Goal: Task Accomplishment & Management: Manage account settings

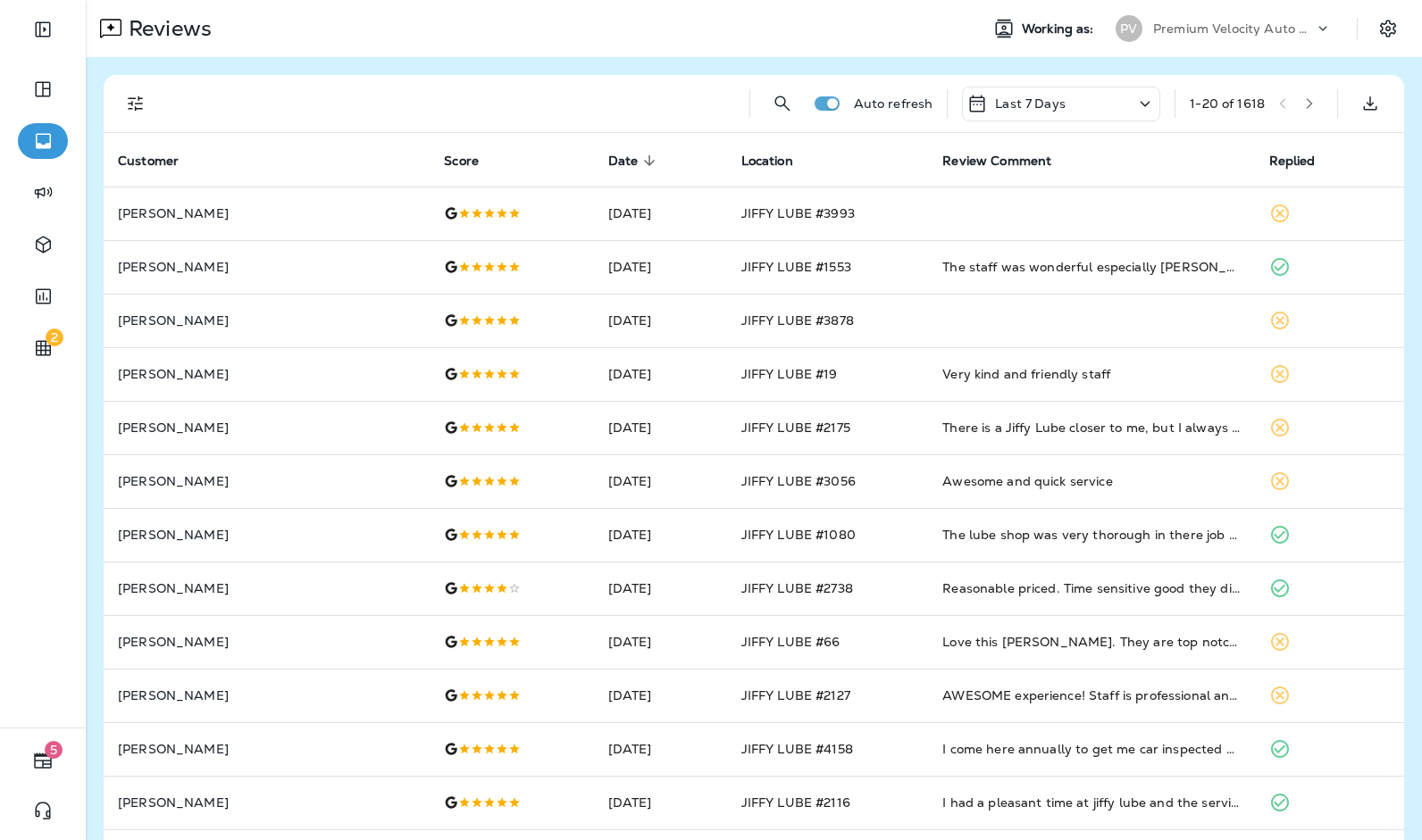
click at [719, 91] on div at bounding box center [451, 103] width 567 height 58
click at [1265, 25] on p "Premium Velocity Auto dba Jiffy Lube" at bounding box center [1233, 28] width 161 height 14
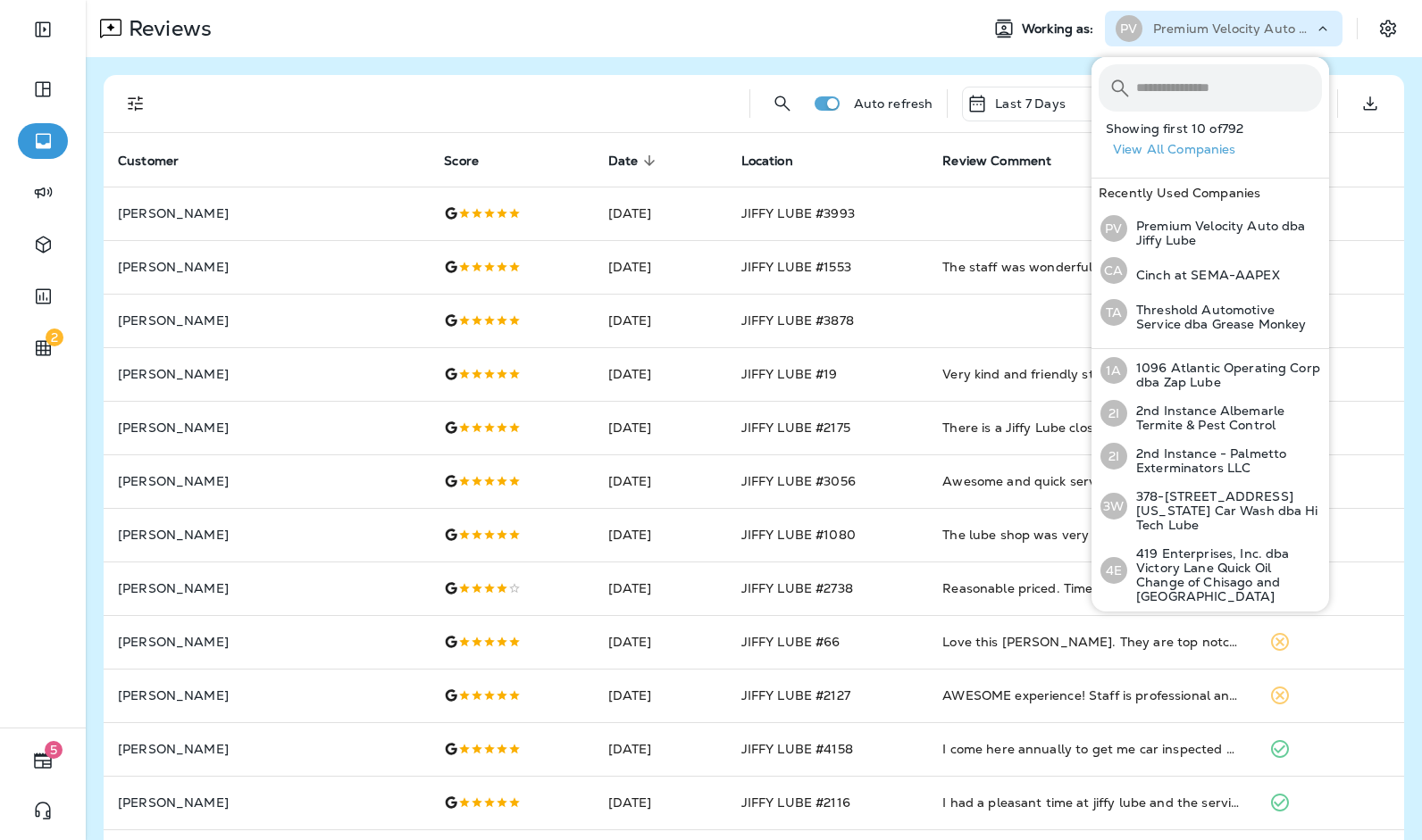
click at [1216, 82] on input "text" at bounding box center [1228, 88] width 186 height 47
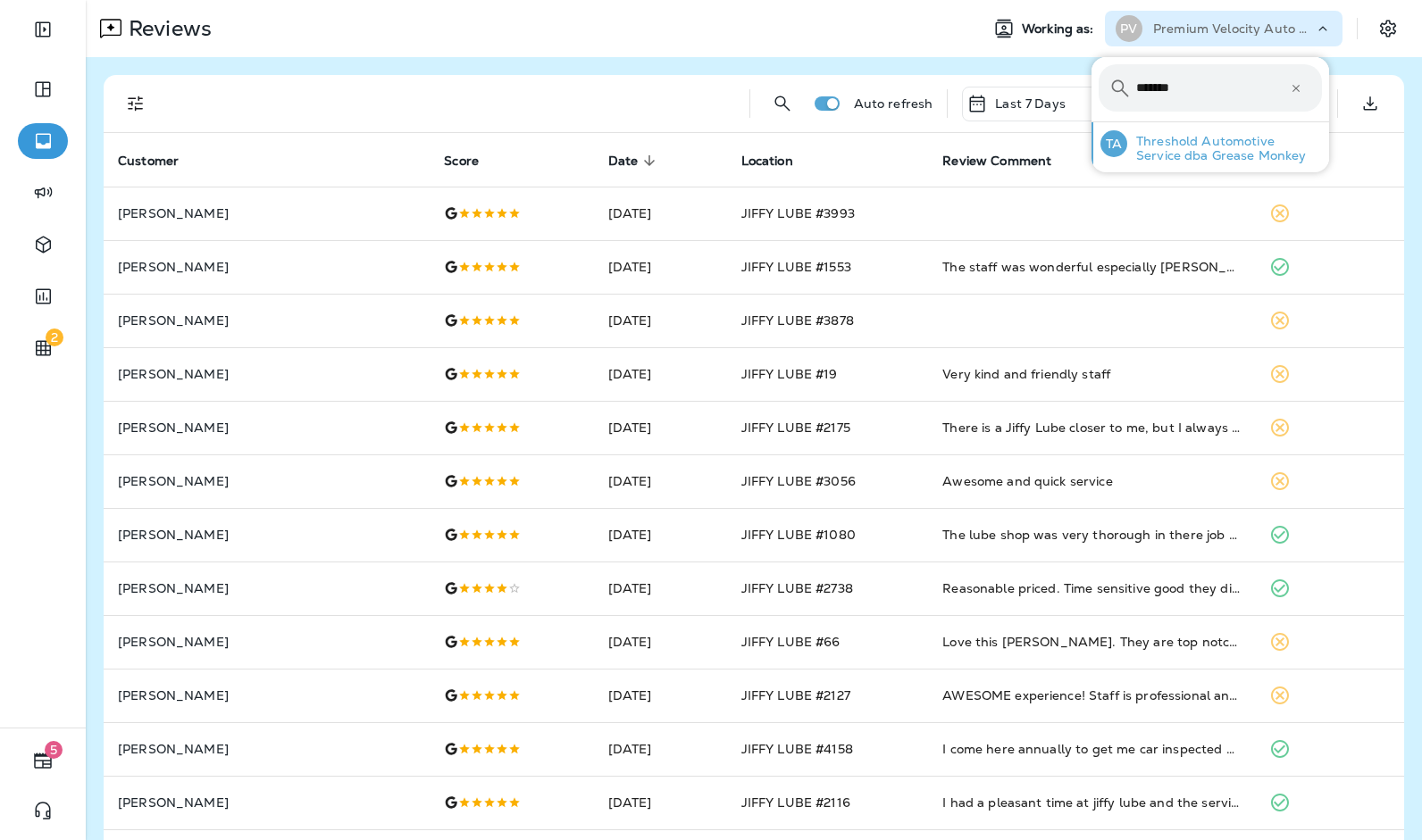
type input "*******"
click at [1184, 139] on p "Threshold Automotive Service dba Grease Monkey" at bounding box center [1225, 148] width 195 height 28
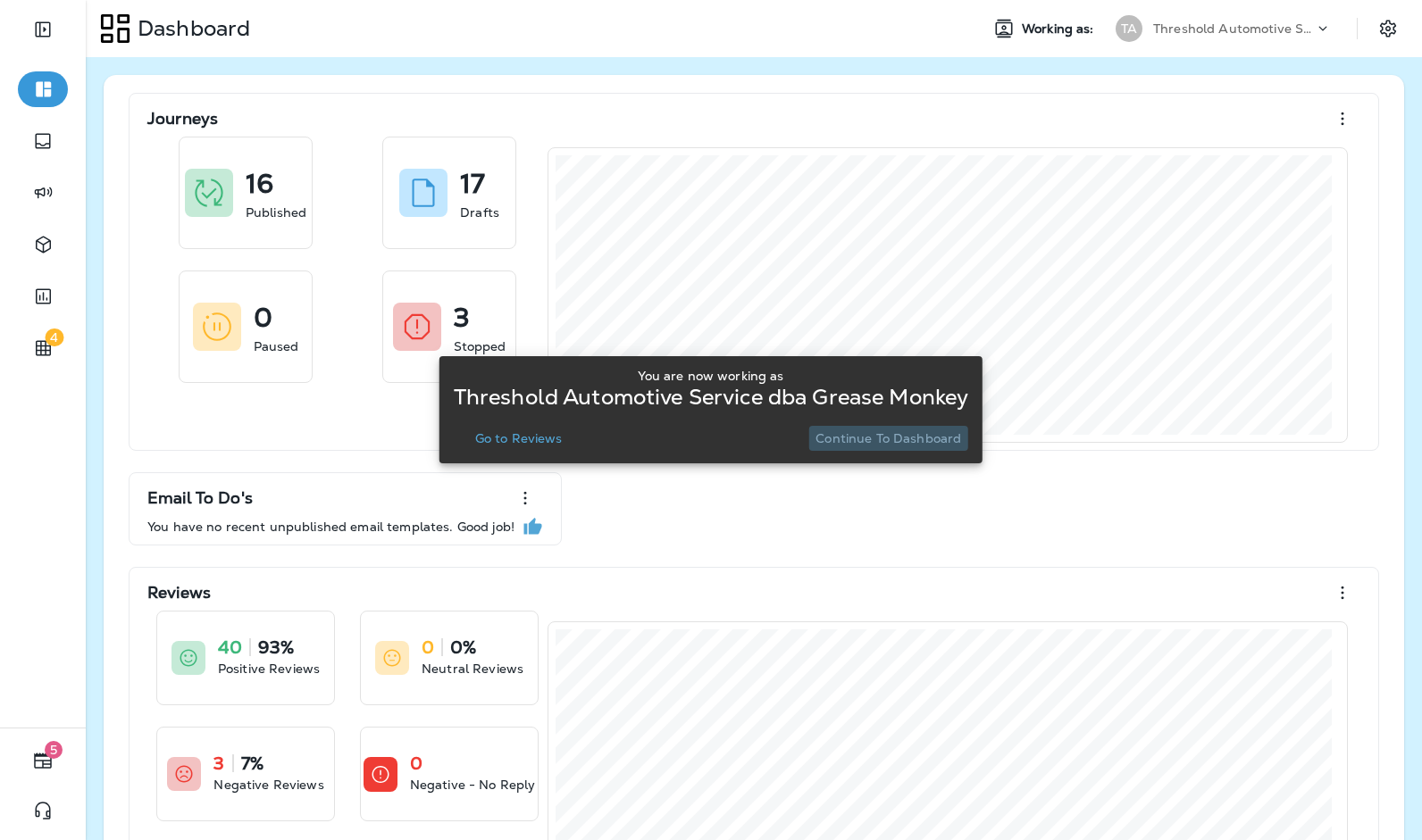
click at [942, 431] on p "Continue to Dashboard" at bounding box center [889, 438] width 145 height 14
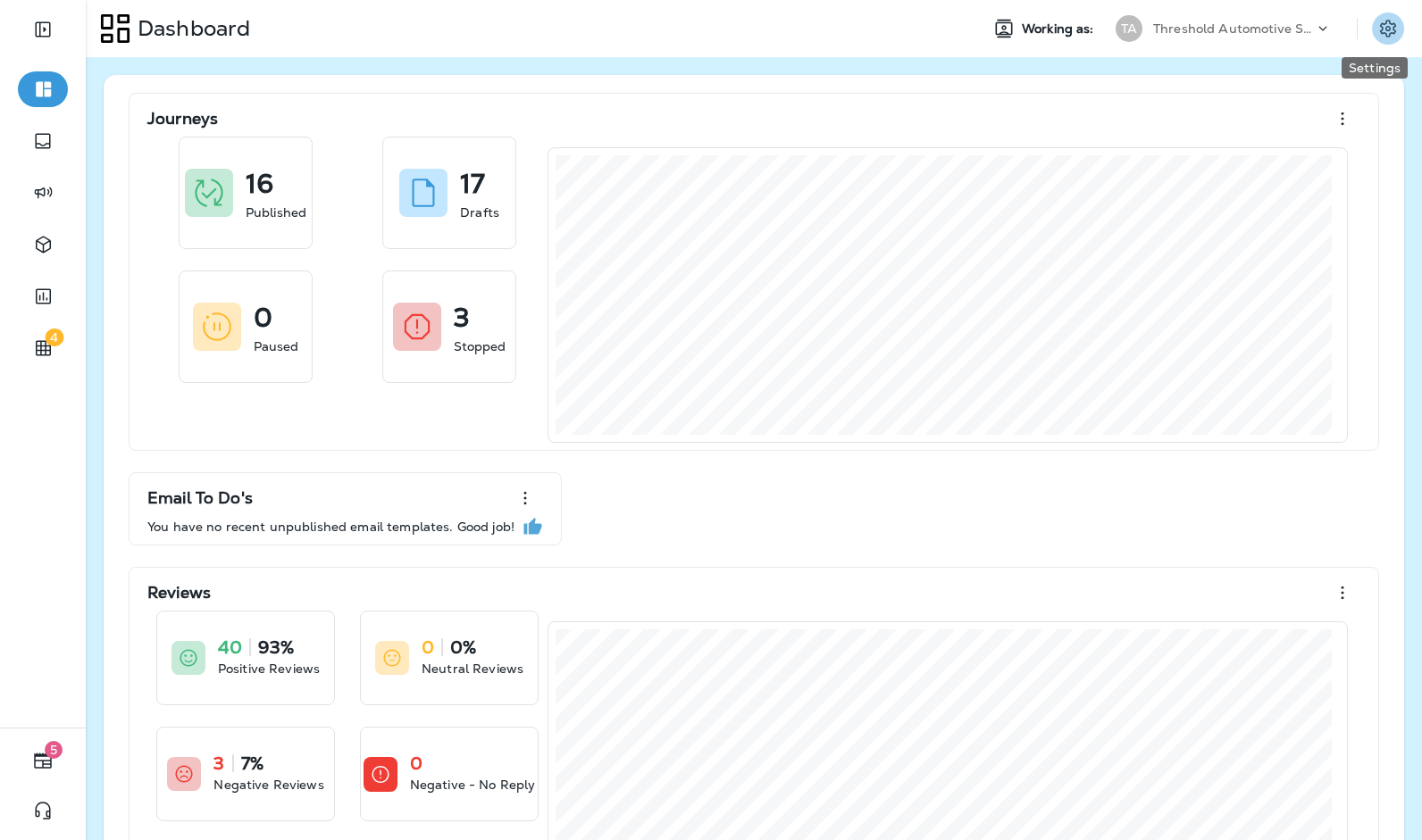
click at [1384, 33] on icon "Settings" at bounding box center [1388, 28] width 22 height 22
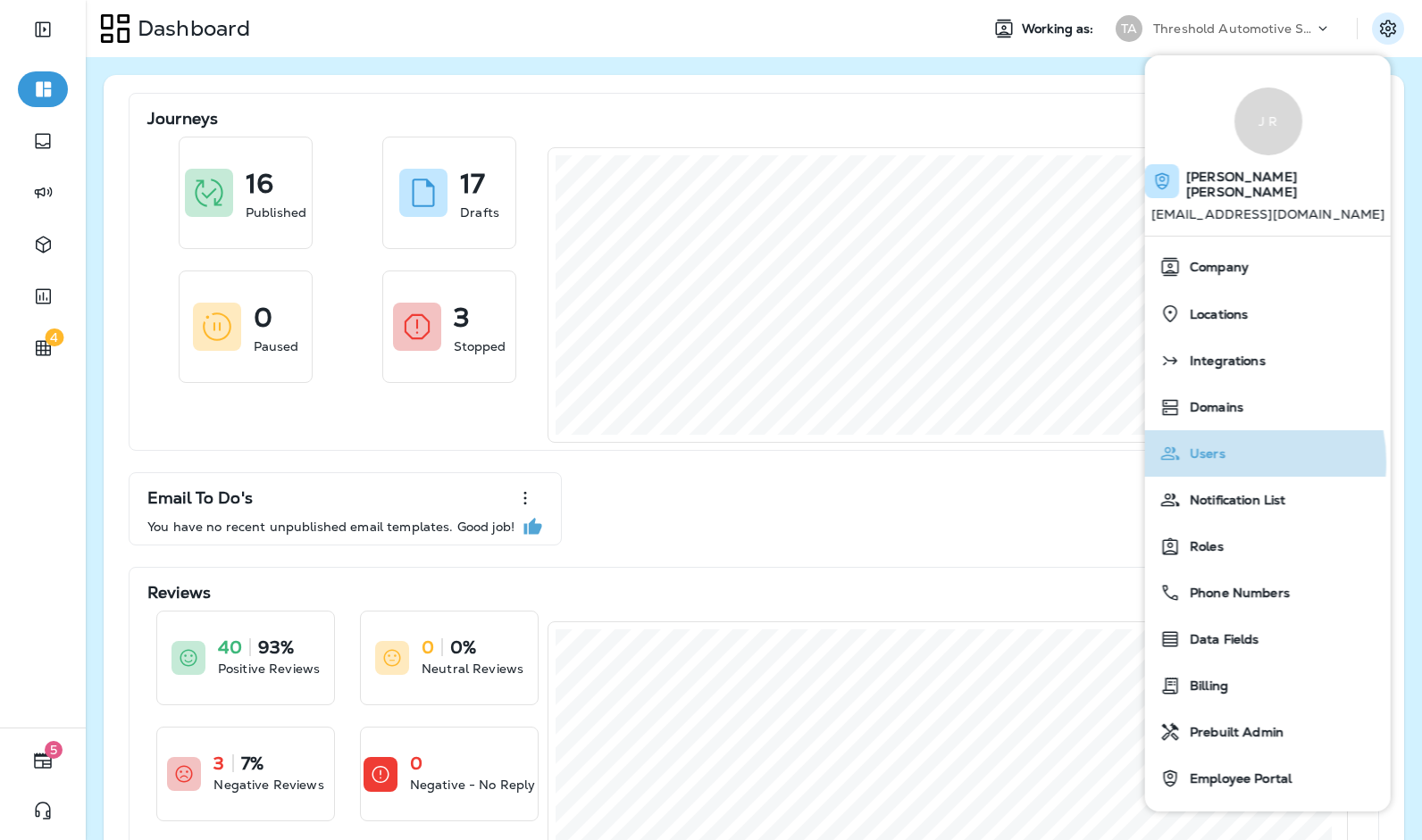
click at [1220, 446] on div "Users" at bounding box center [1267, 454] width 231 height 36
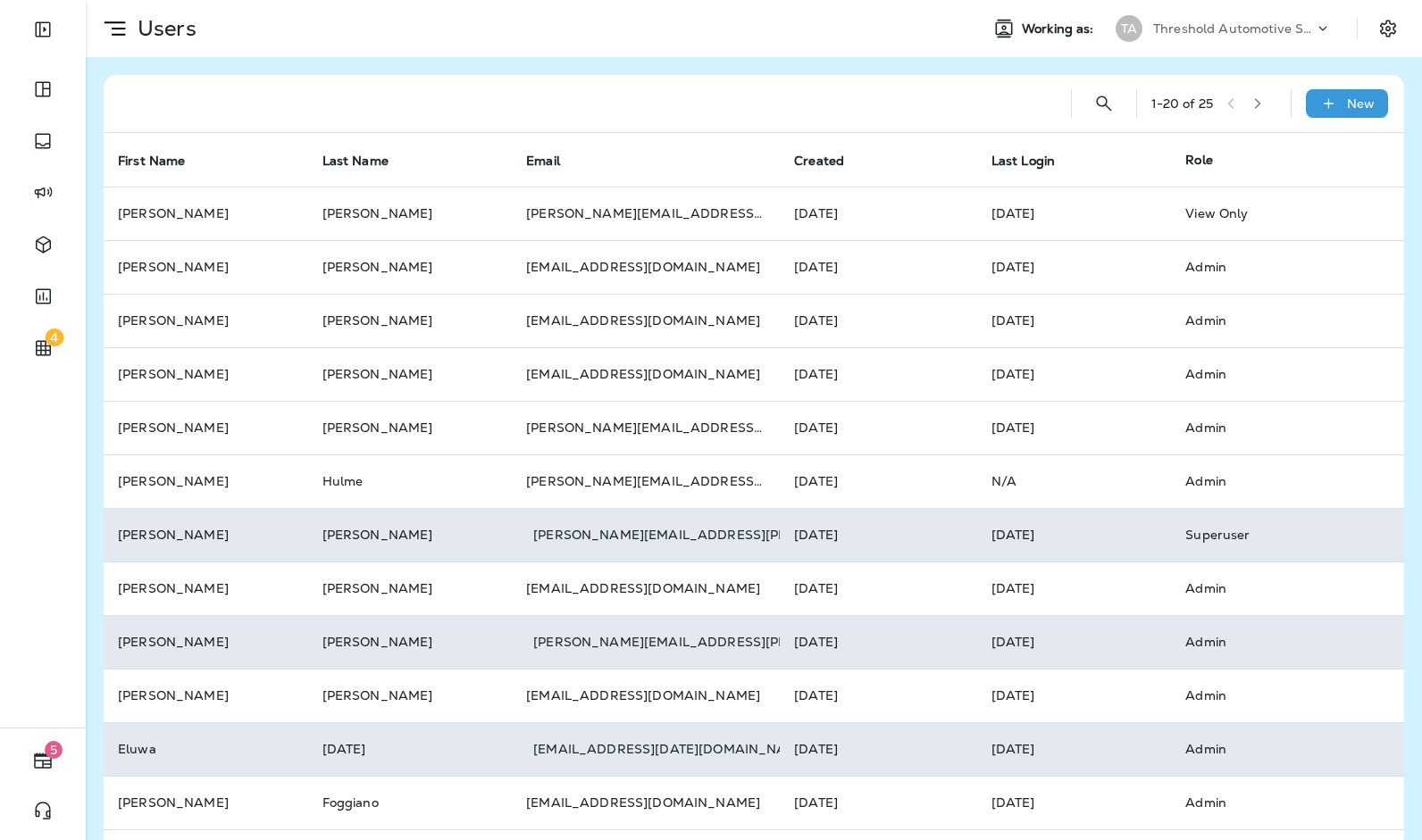
click at [811, 76] on div at bounding box center [587, 103] width 939 height 58
click at [839, 66] on div "1 - 20 of 25 New First Name Last Name Email Created Last Login Role [PERSON_NAM…" at bounding box center [753, 667] width 1336 height 1219
click at [845, 64] on div "1 - 20 of 25 New First Name Last Name Email Created Last Login Role [PERSON_NAM…" at bounding box center [753, 667] width 1336 height 1219
click at [1177, 20] on div "Threshold Automotive Service dba Grease Monkey" at bounding box center [1233, 28] width 161 height 26
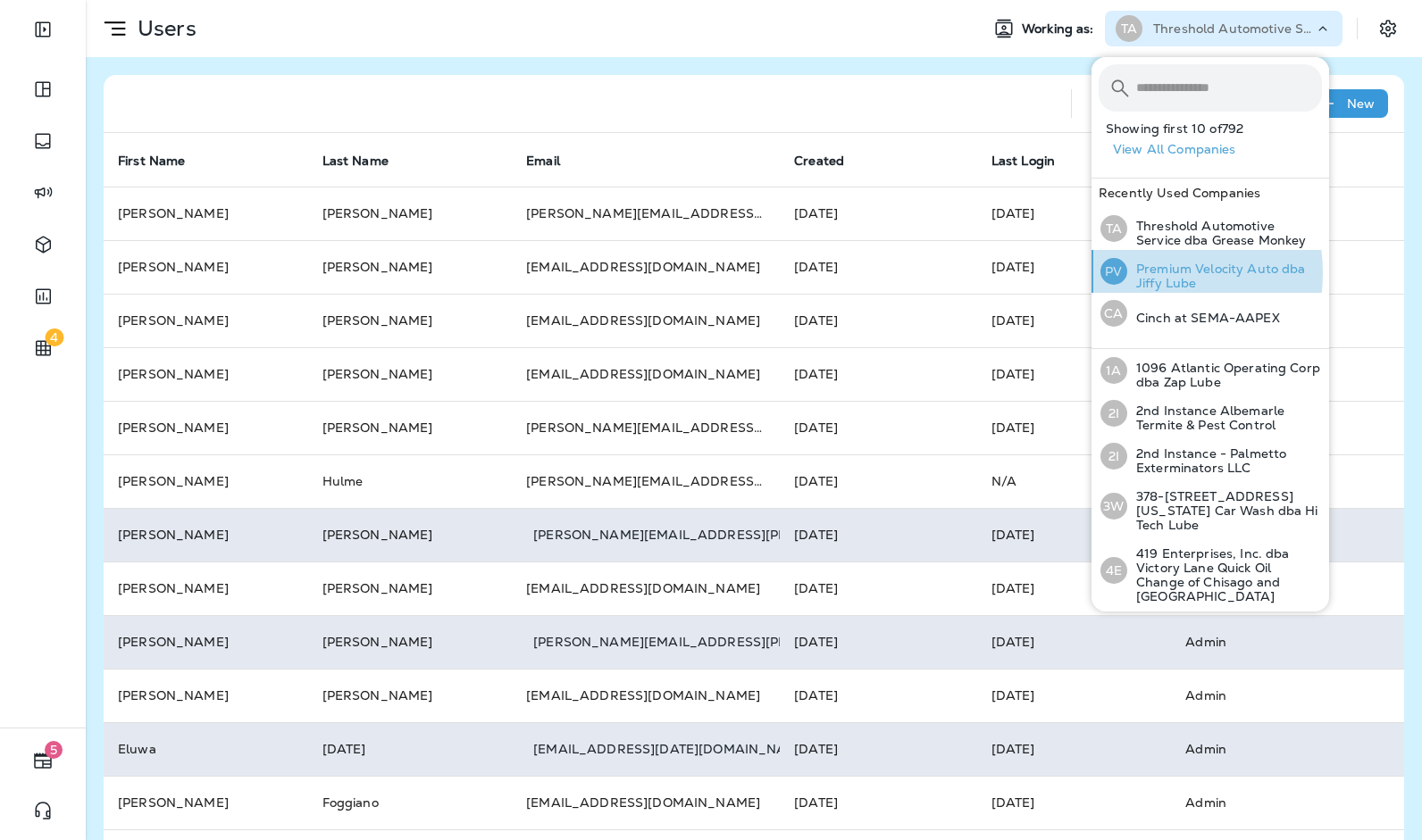
click at [1143, 273] on p "Premium Velocity Auto dba Jiffy Lube" at bounding box center [1225, 276] width 195 height 28
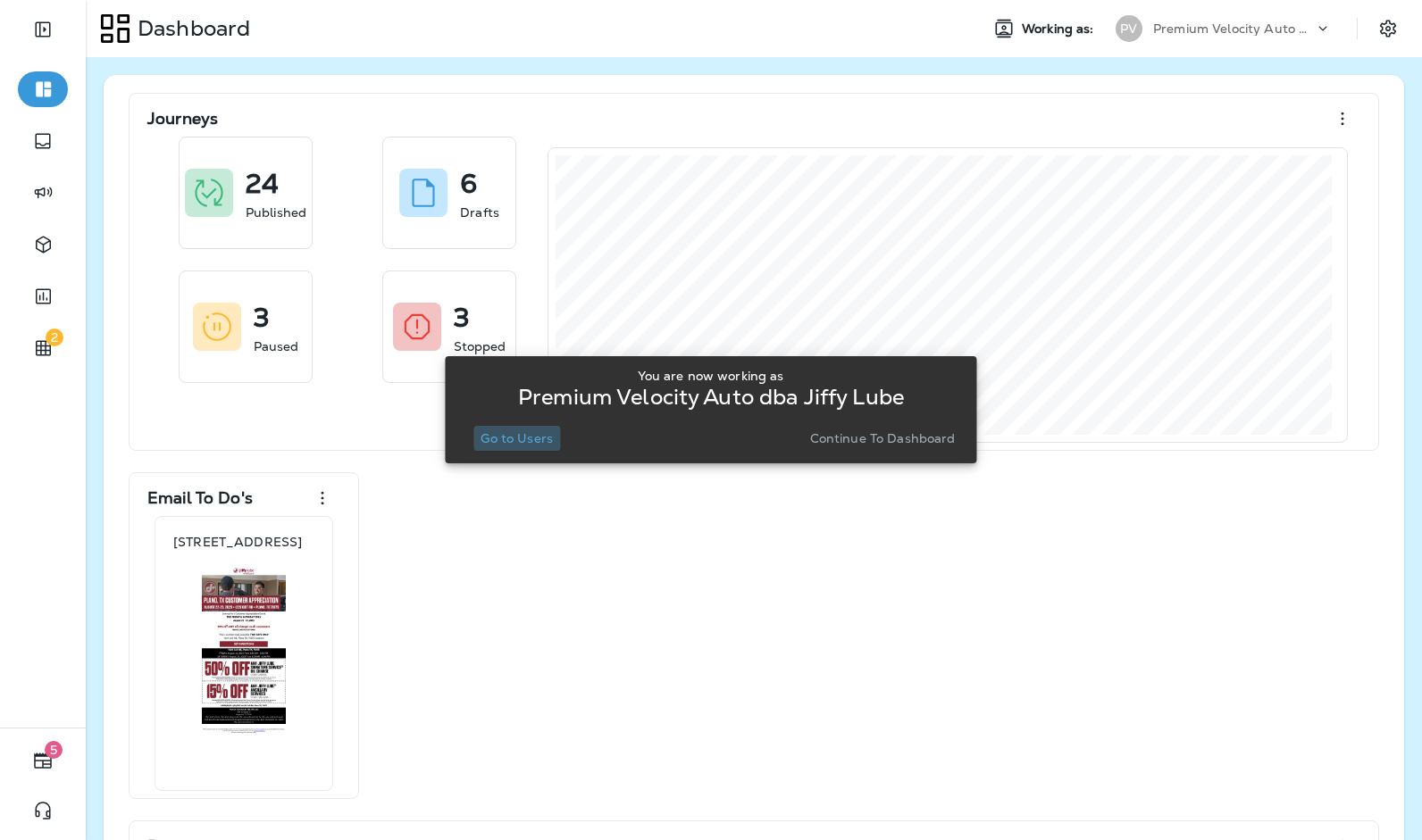
click at [533, 431] on p "Go to Users" at bounding box center [516, 438] width 73 height 14
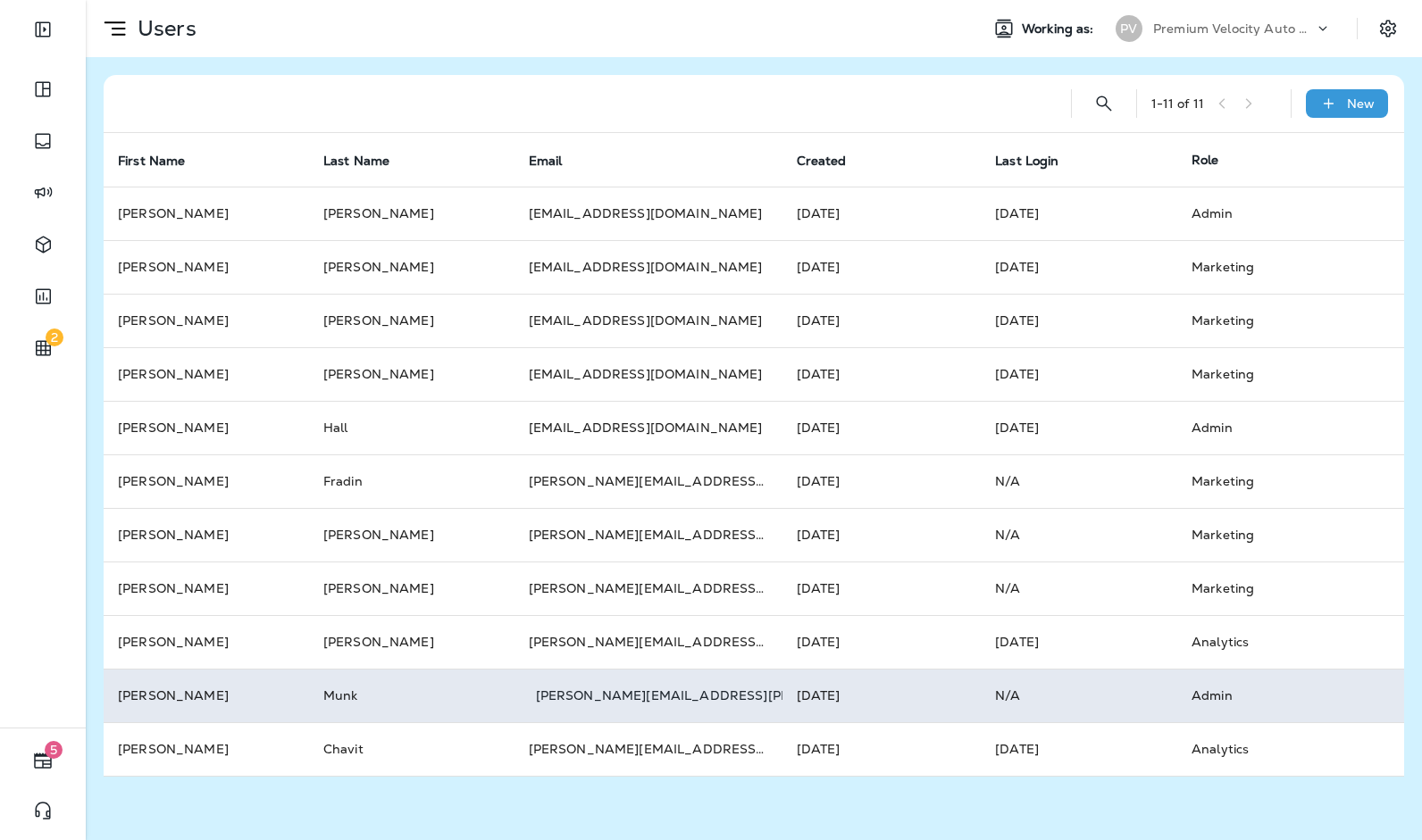
click at [1279, 25] on p "Premium Velocity Auto dba Jiffy Lube" at bounding box center [1233, 28] width 161 height 14
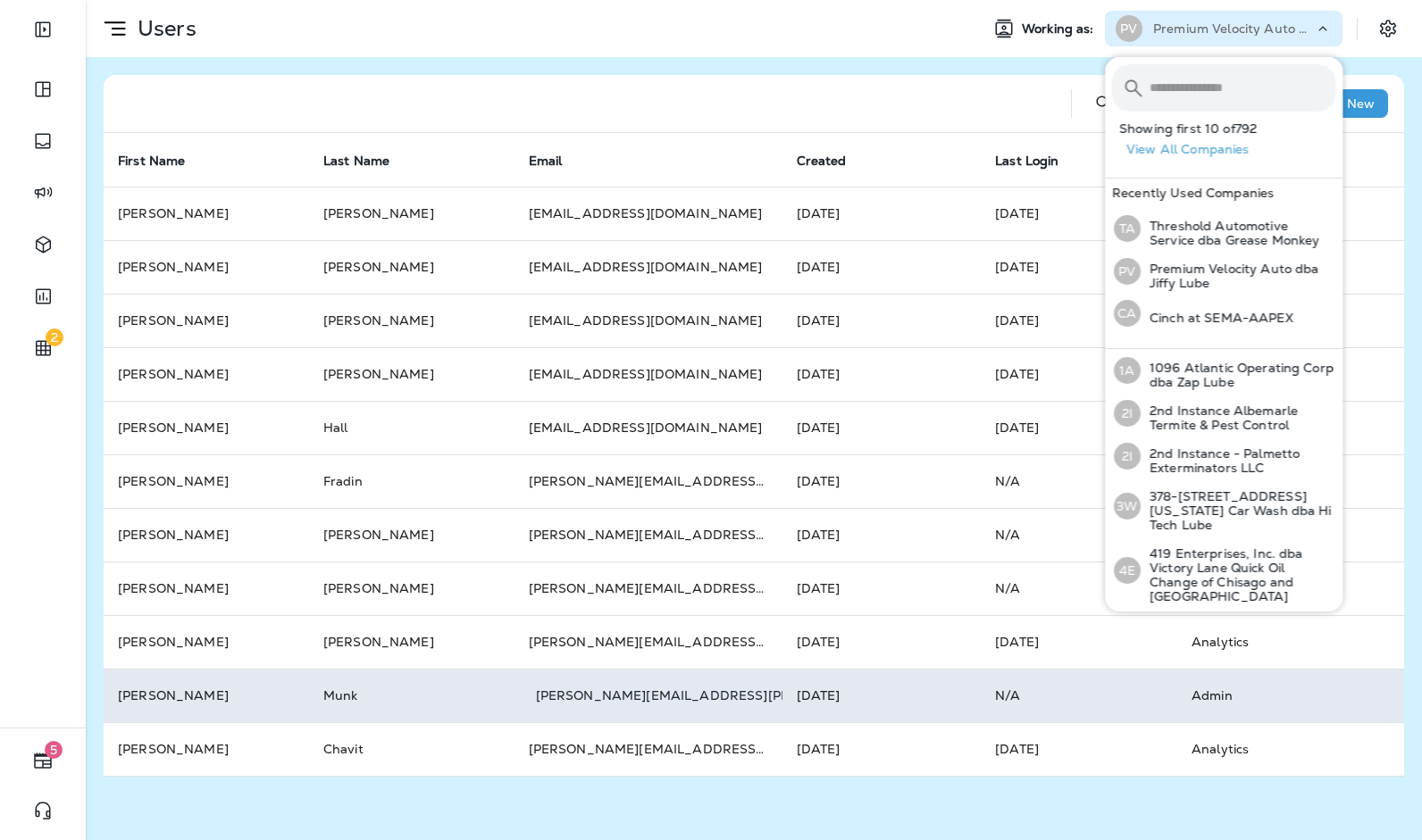
click at [1003, 91] on div at bounding box center [587, 103] width 939 height 58
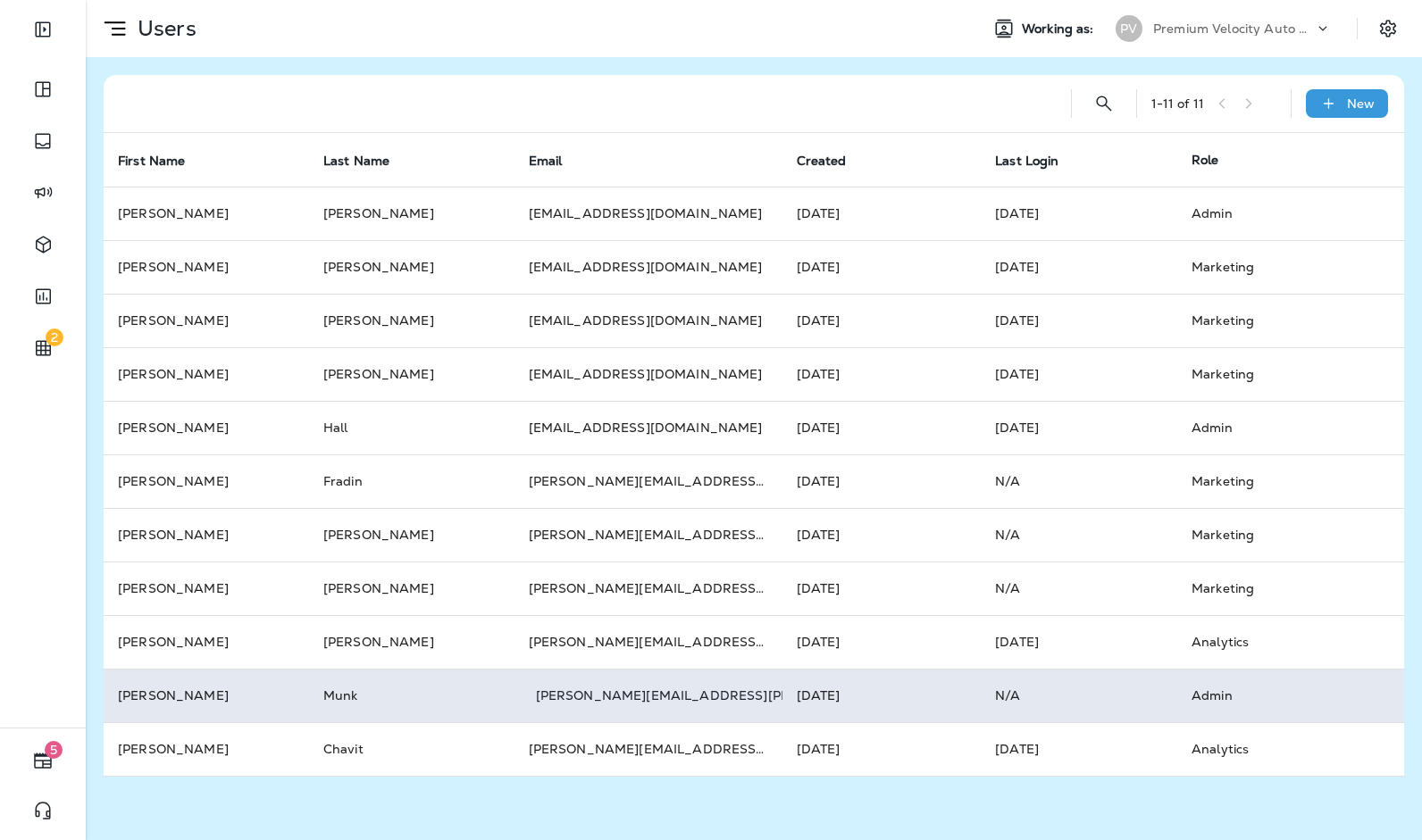
click at [1256, 21] on div "Premium Velocity Auto dba Jiffy Lube" at bounding box center [1233, 28] width 161 height 26
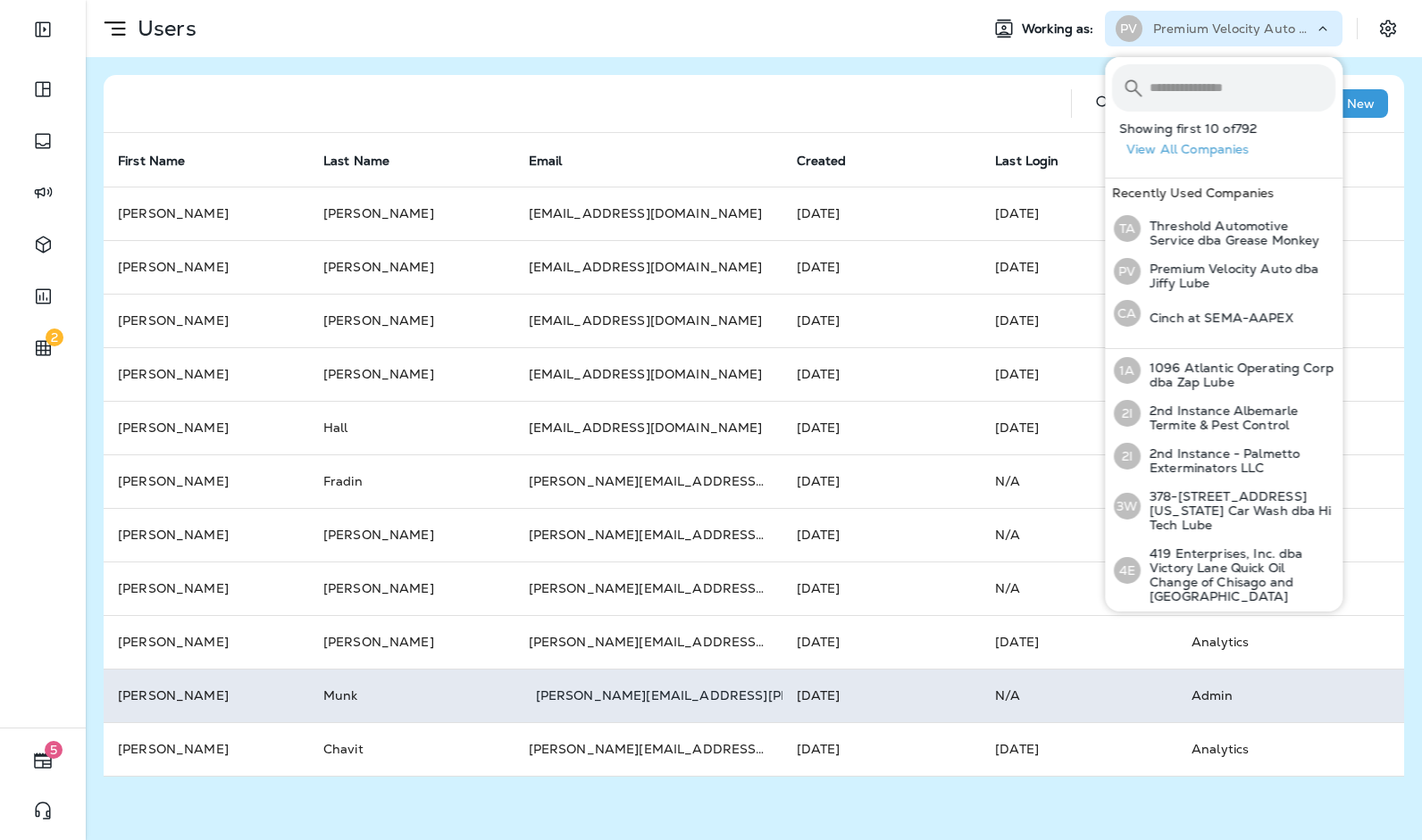
click at [1209, 75] on input "text" at bounding box center [1243, 88] width 186 height 47
click at [1013, 69] on div "1 - 11 of 11 New First Name Last Name Email Created Last Login Role [PERSON_NAM…" at bounding box center [753, 426] width 1336 height 737
